Goal: Find specific page/section: Find specific page/section

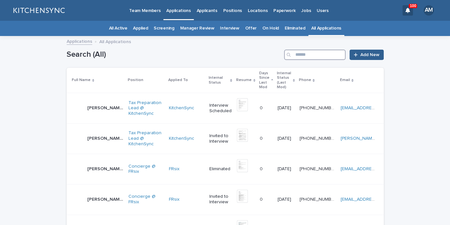
click at [323, 57] on input "Search" at bounding box center [315, 55] width 62 height 10
type input "*****"
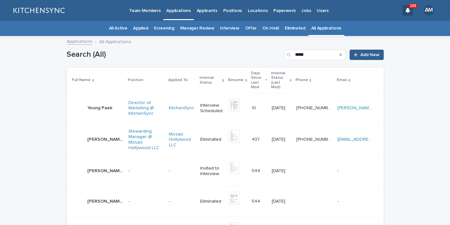
click at [97, 107] on div "Young [PERSON_NAME] [PERSON_NAME]" at bounding box center [99, 108] width 25 height 11
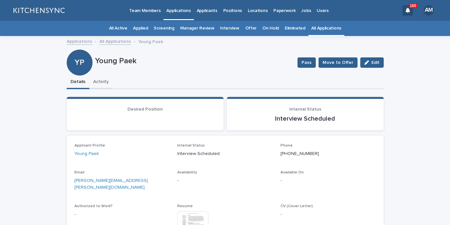
click at [104, 80] on button "Activity" at bounding box center [100, 82] width 23 height 14
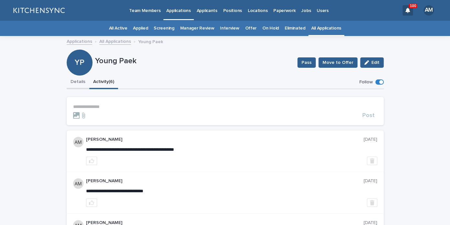
click at [79, 85] on button "Details" at bounding box center [78, 82] width 23 height 14
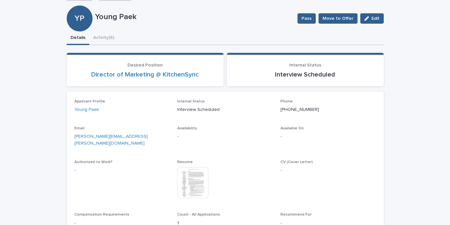
scroll to position [65, 0]
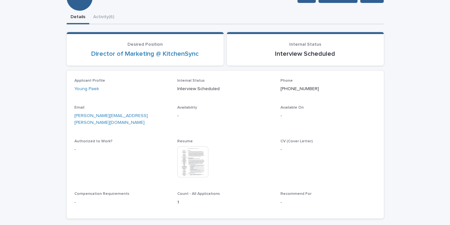
click at [190, 159] on img at bounding box center [192, 161] width 31 height 31
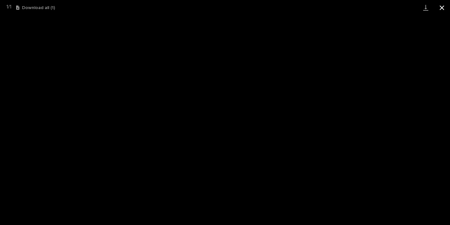
click at [443, 8] on button "Close gallery" at bounding box center [442, 7] width 16 height 15
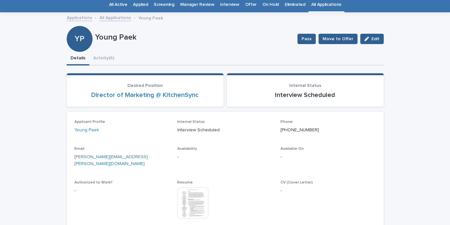
scroll to position [16, 0]
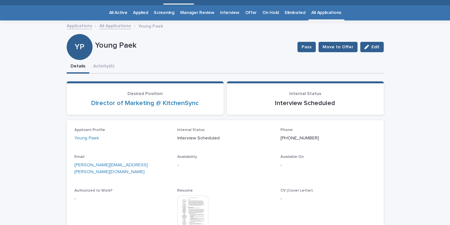
click at [324, 15] on link "All Applications" at bounding box center [326, 12] width 30 height 15
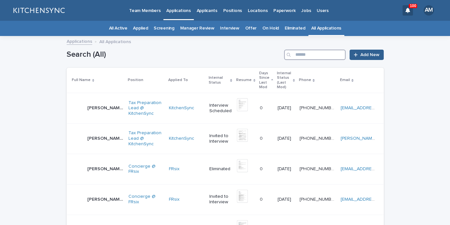
click at [319, 53] on input "Search" at bounding box center [315, 55] width 62 height 10
type input "*****"
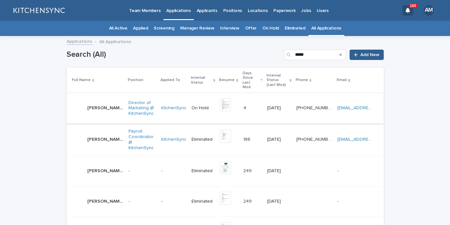
click at [220, 98] on img at bounding box center [226, 104] width 12 height 13
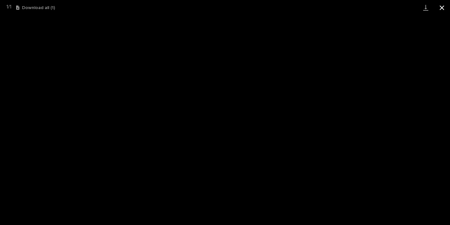
click at [442, 8] on button "Close gallery" at bounding box center [442, 7] width 16 height 15
